Goal: Find specific page/section: Find specific page/section

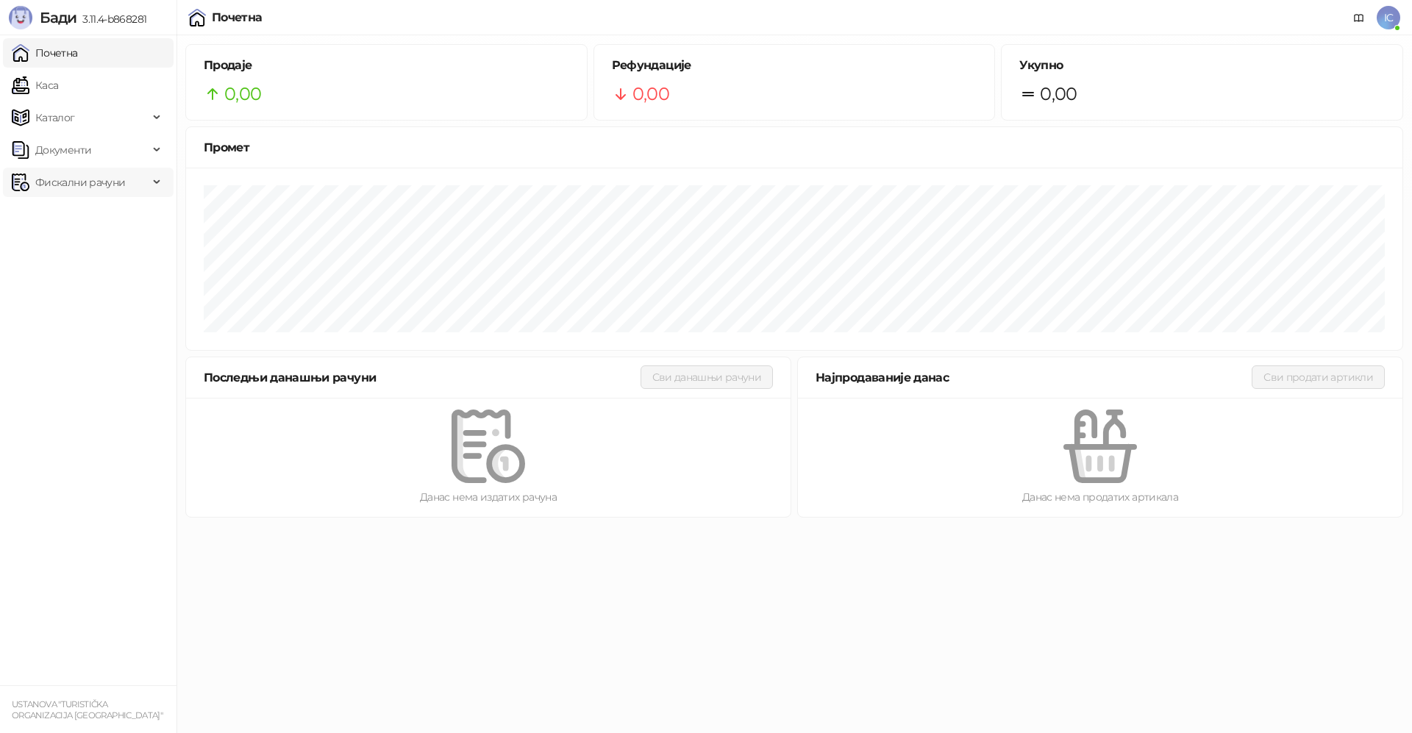
click at [75, 181] on span "Фискални рачуни" at bounding box center [80, 182] width 90 height 29
click at [69, 246] on link "По данима" at bounding box center [57, 246] width 78 height 29
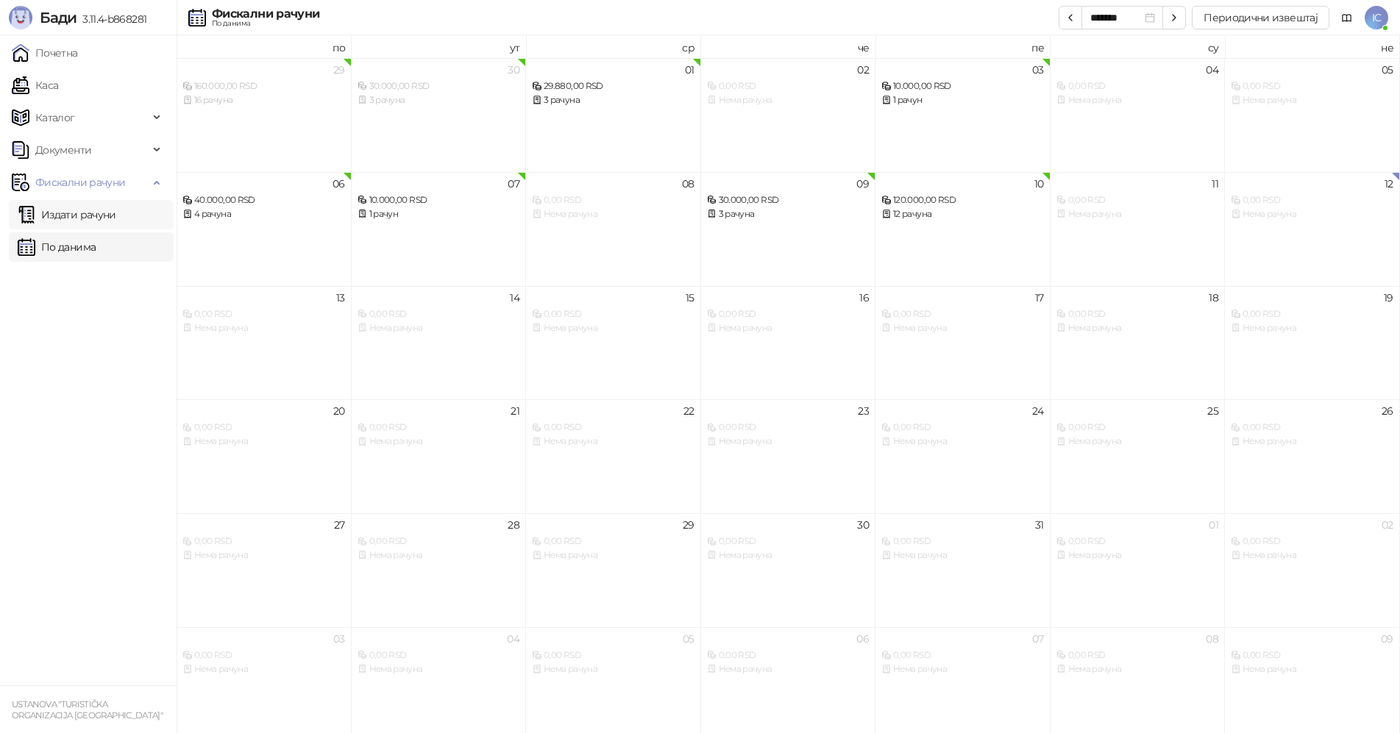
click at [73, 219] on link "Издати рачуни" at bounding box center [67, 214] width 99 height 29
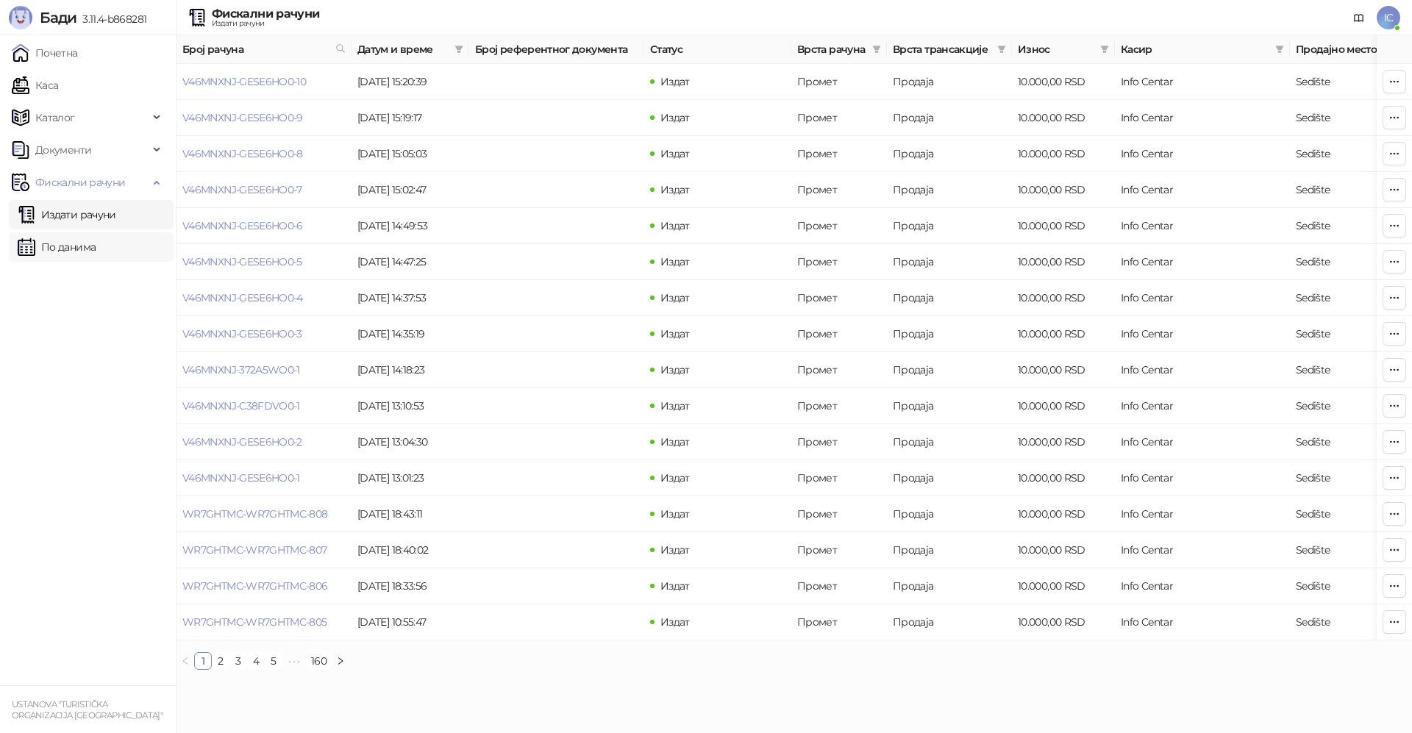
click at [71, 244] on link "По данима" at bounding box center [57, 246] width 78 height 29
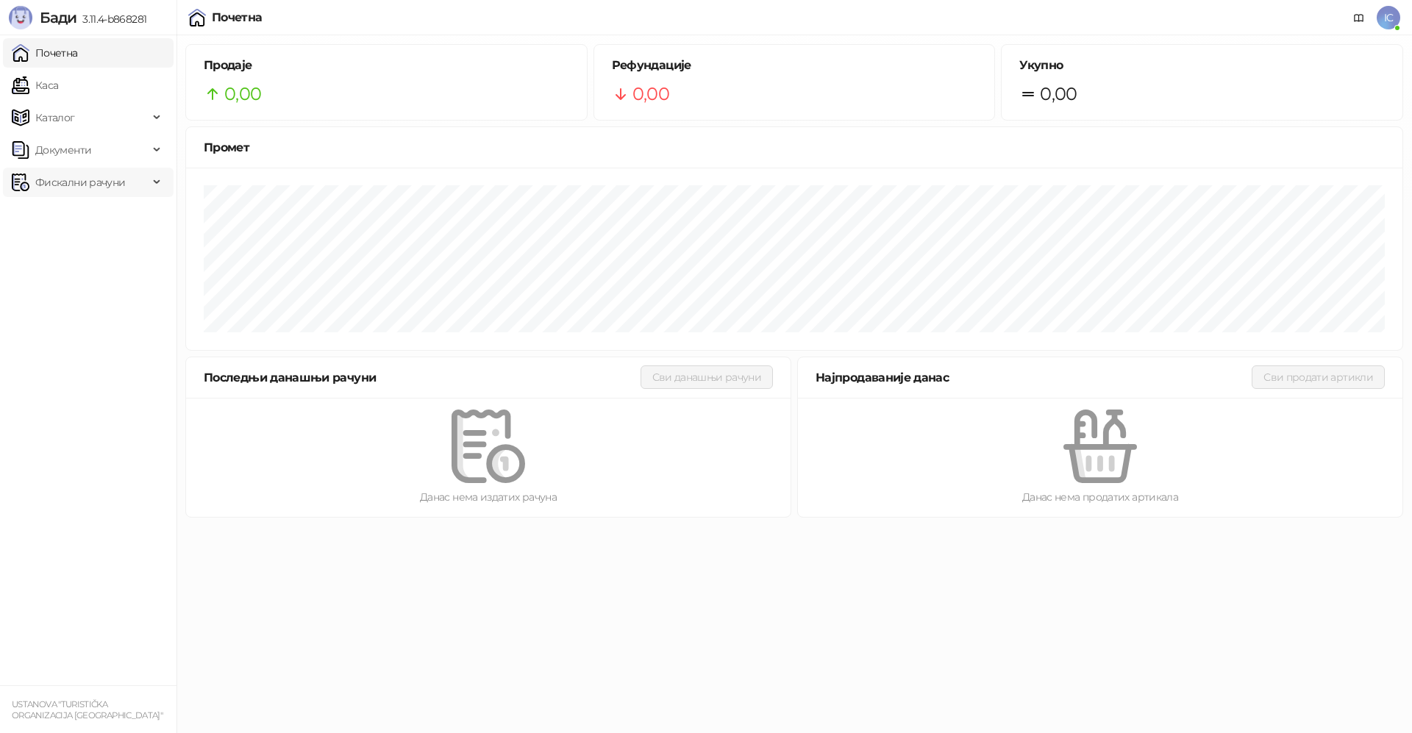
click at [118, 193] on span "Фискални рачуни" at bounding box center [80, 182] width 90 height 29
click at [83, 241] on link "По данима" at bounding box center [57, 246] width 78 height 29
click at [63, 177] on span "Фискални рачуни" at bounding box center [80, 182] width 90 height 29
click at [92, 253] on link "По данима" at bounding box center [57, 246] width 78 height 29
